Goal: Book appointment/travel/reservation

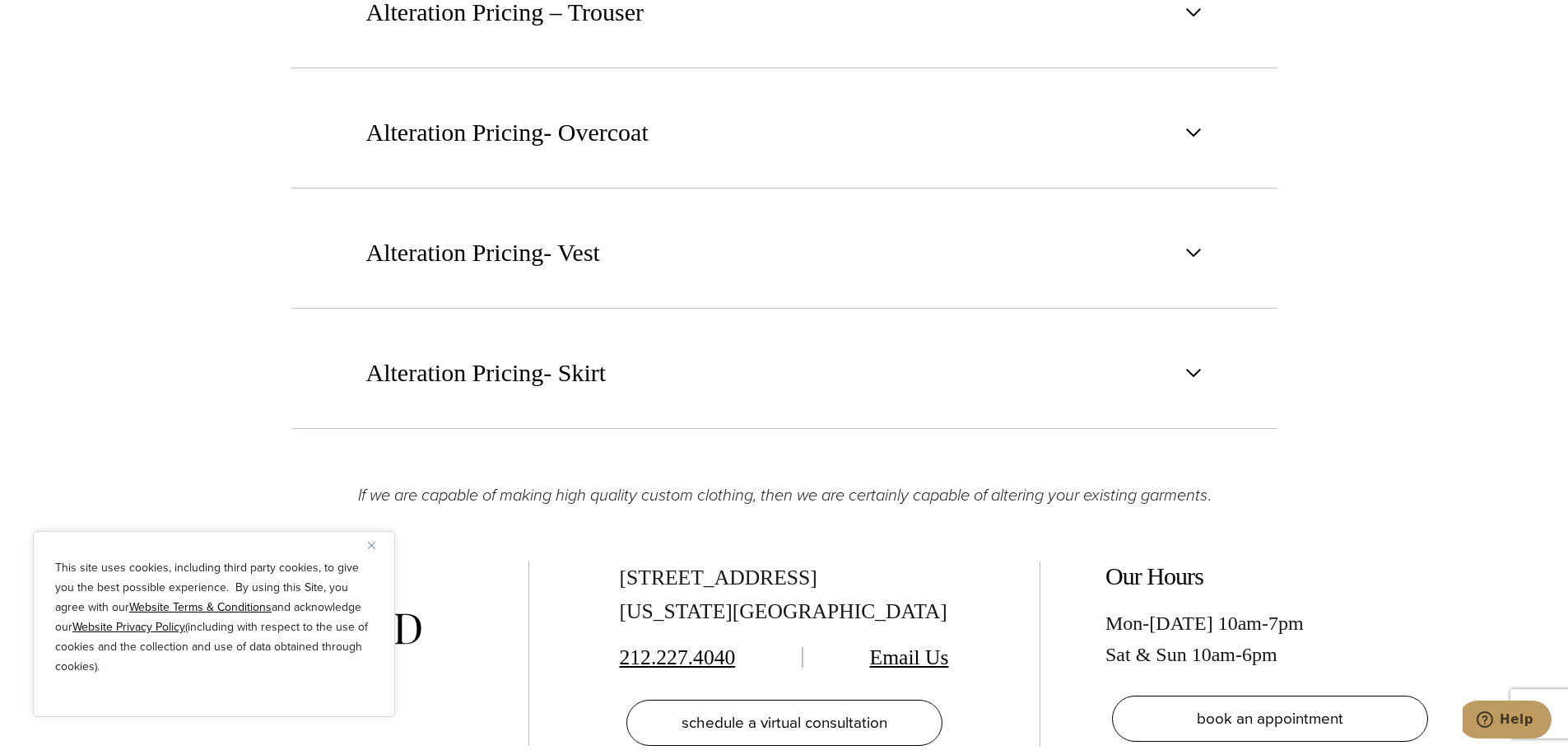
scroll to position [2882, 0]
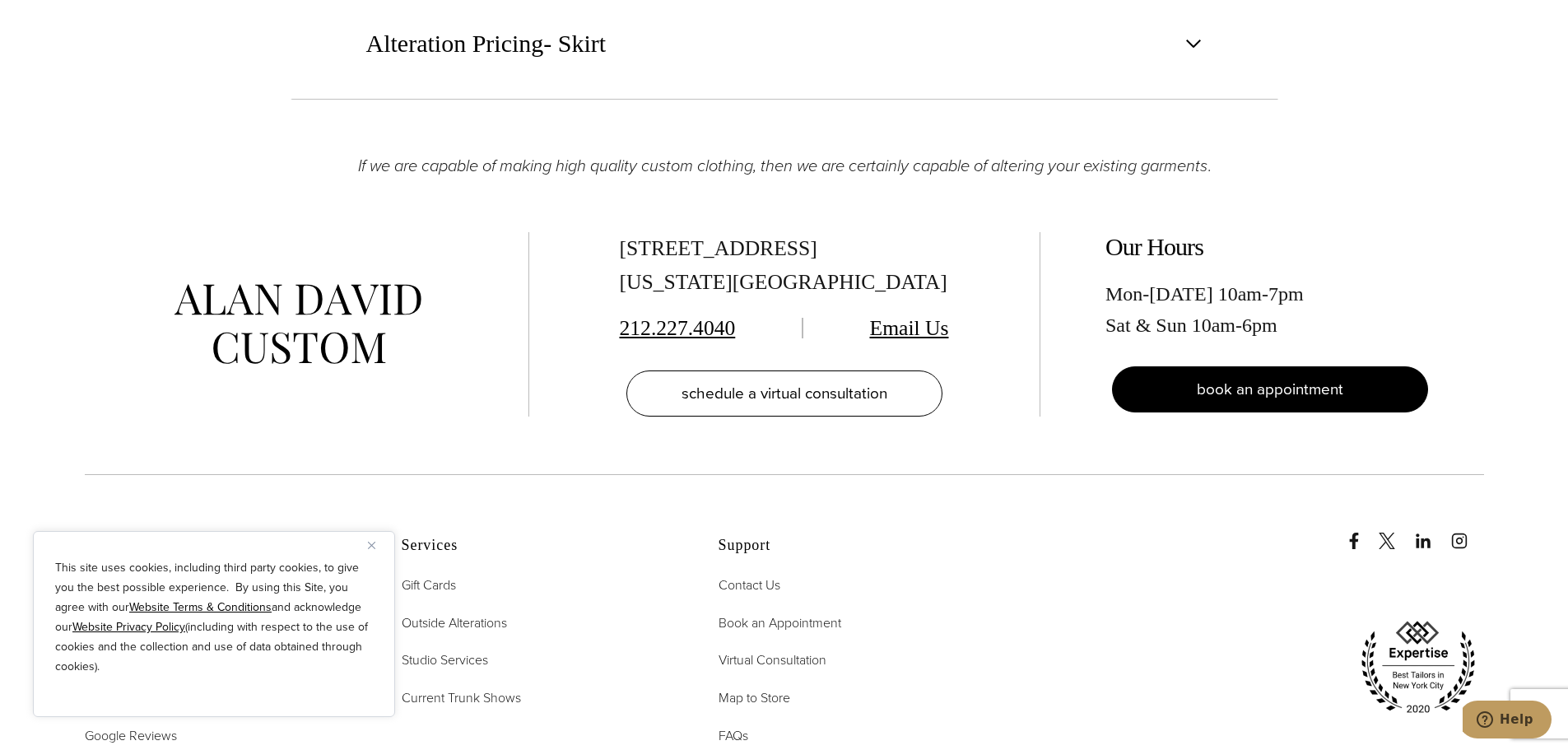
click at [1280, 399] on span "book an appointment" at bounding box center [1270, 389] width 146 height 24
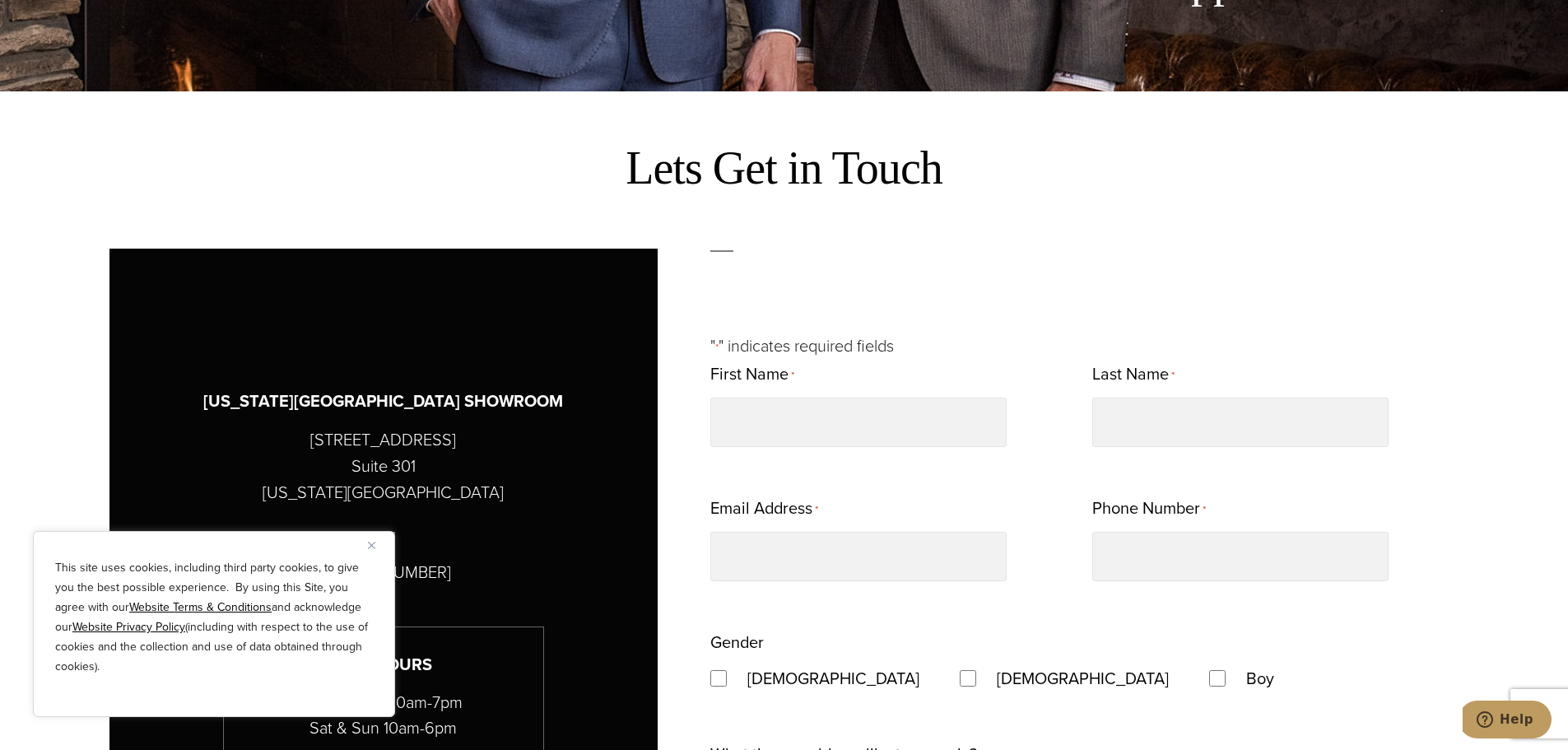
scroll to position [1070, 0]
